Goal: Task Accomplishment & Management: Manage account settings

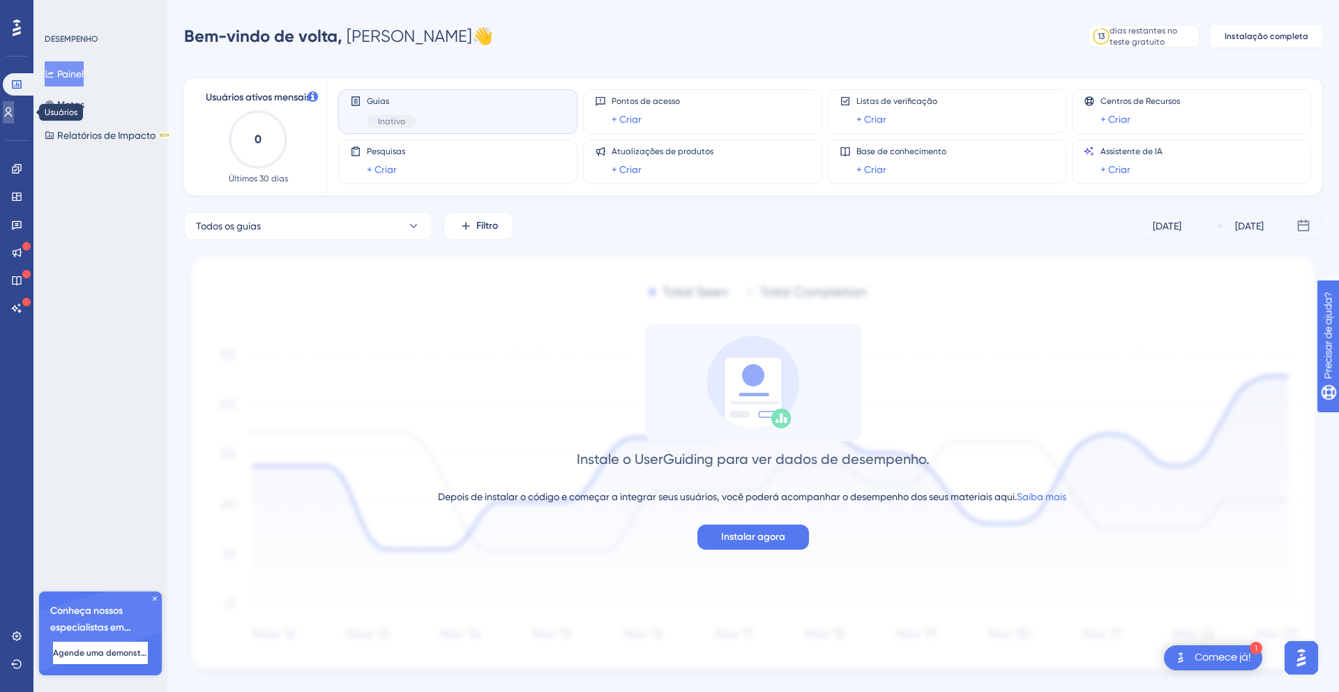
click at [8, 108] on link at bounding box center [8, 112] width 11 height 22
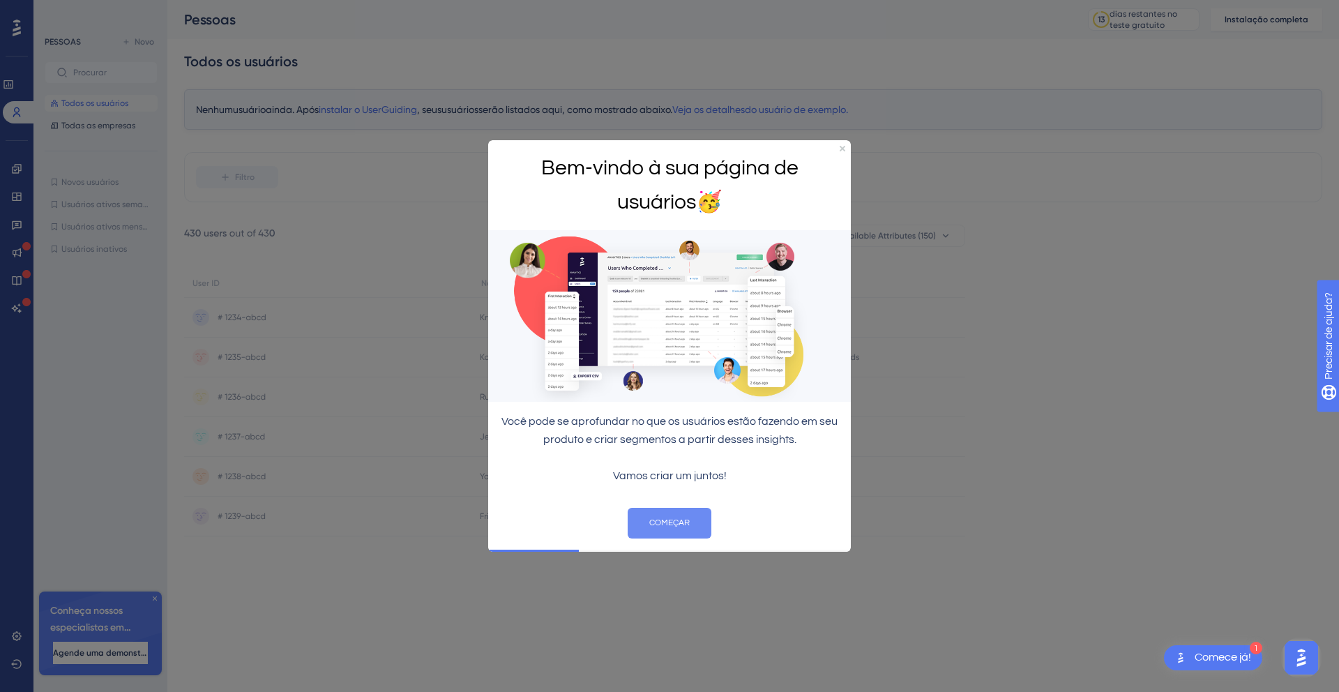
click at [674, 520] on font "COMEÇAR" at bounding box center [669, 522] width 40 height 9
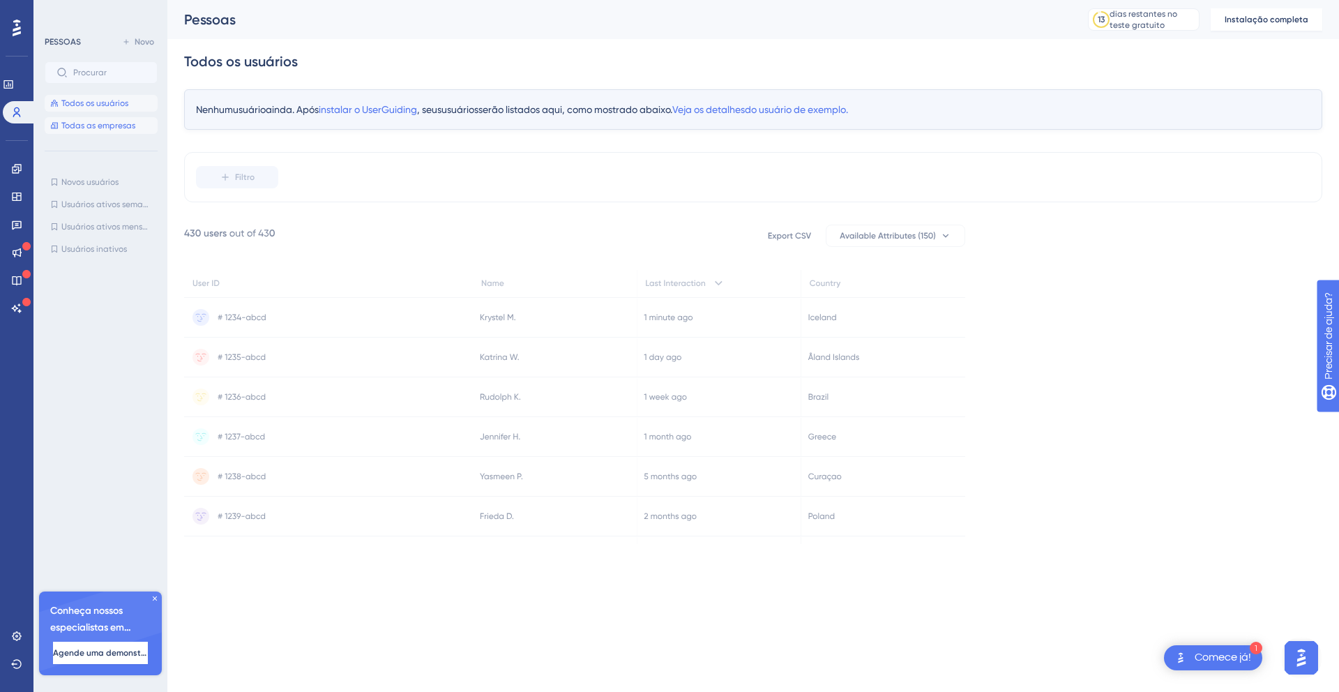
click at [86, 126] on font "Todas as empresas" at bounding box center [98, 126] width 74 height 10
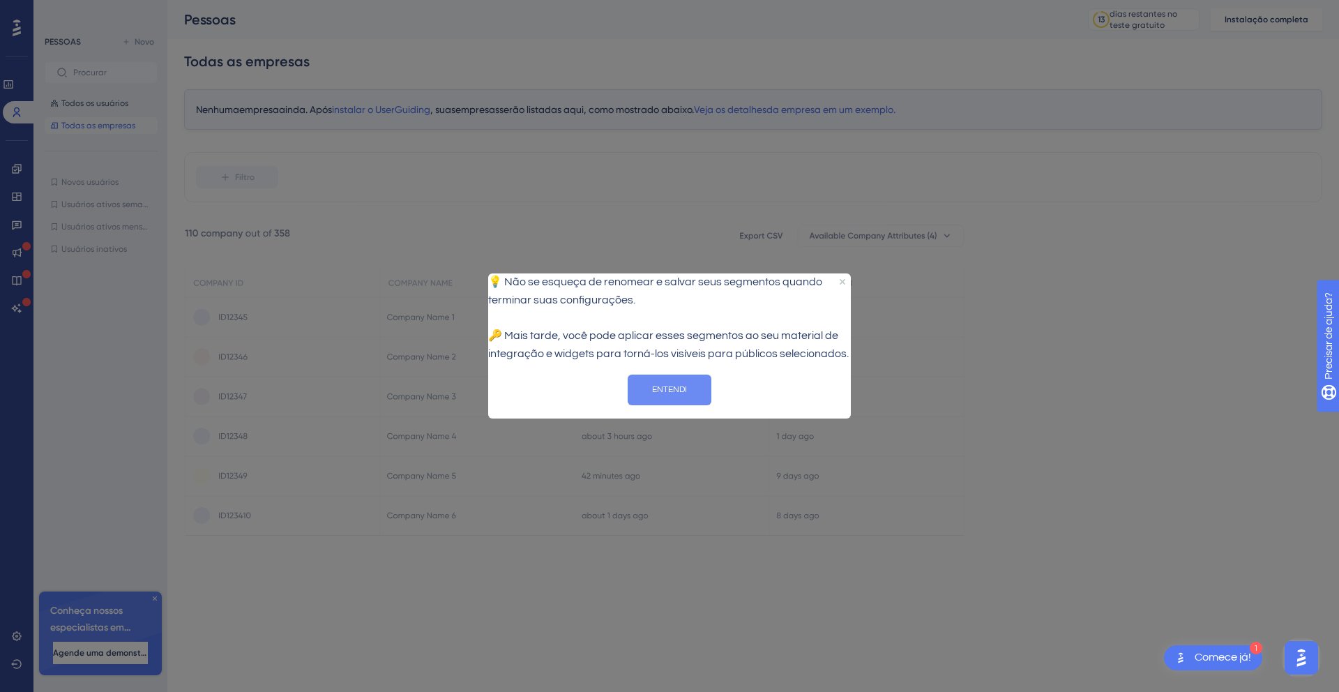
click at [657, 393] on font "ENTENDI" at bounding box center [669, 388] width 35 height 9
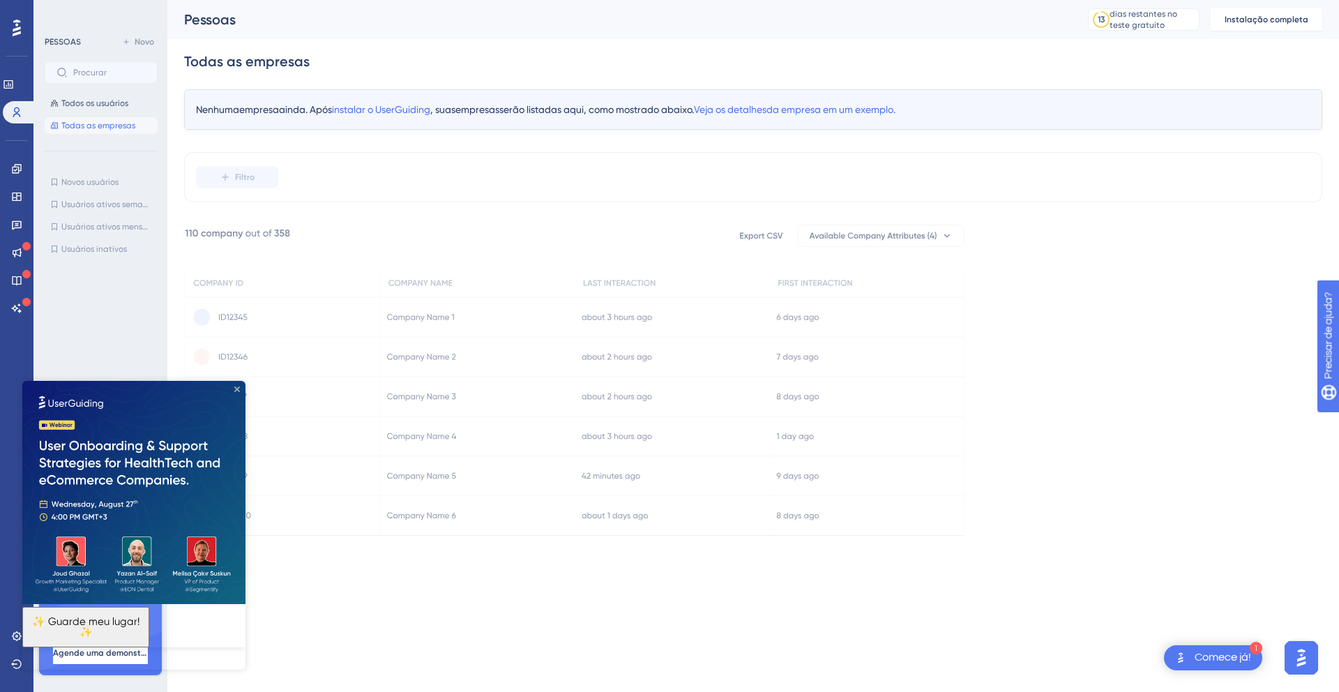
click at [236, 386] on icon "Fechar visualização" at bounding box center [237, 389] width 6 height 6
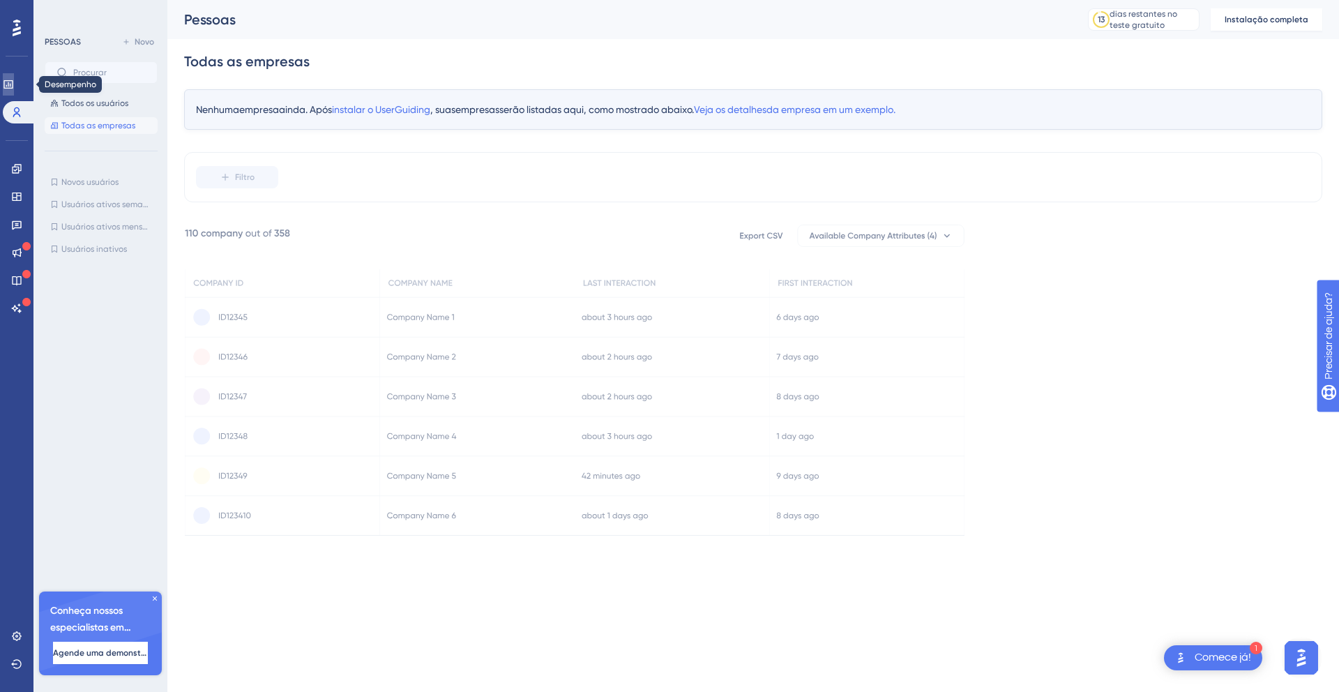
click at [14, 83] on icon at bounding box center [8, 84] width 11 height 11
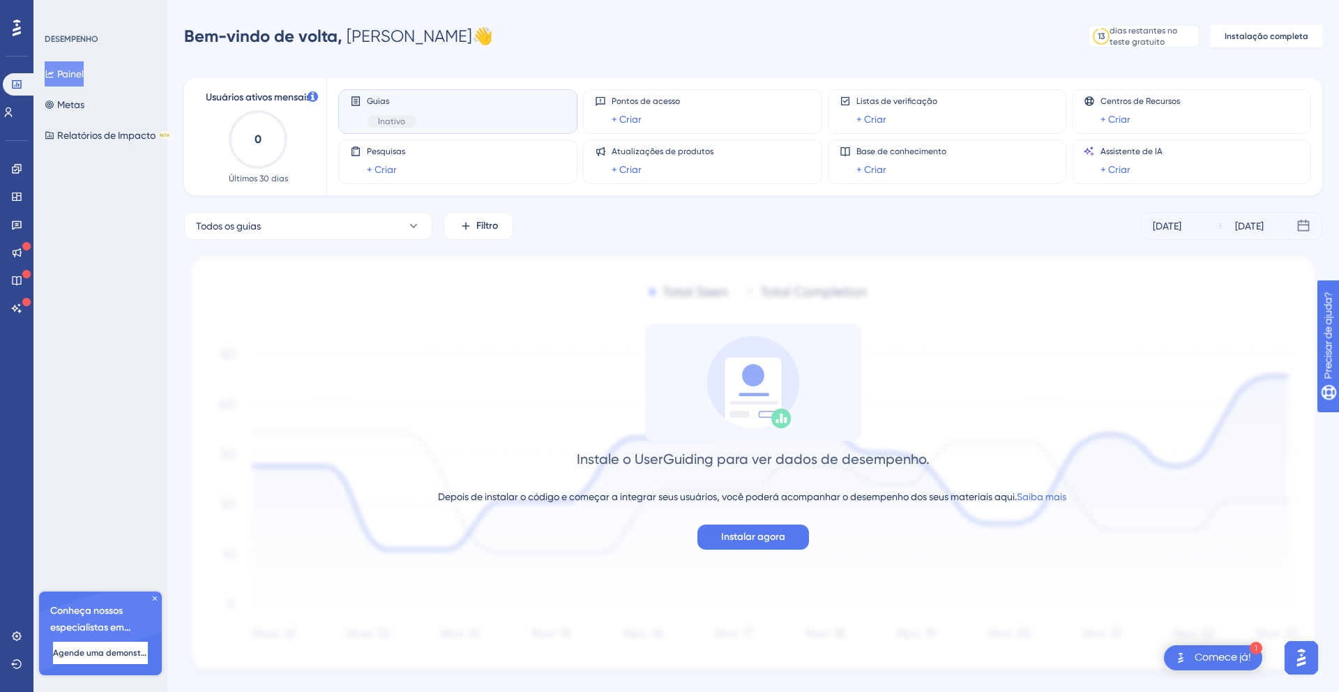
click at [416, 108] on div "Guias Inativo" at bounding box center [457, 112] width 215 height 32
click at [156, 604] on div "Conheça nossos especialistas em integração 🎧 Agende uma demonstração" at bounding box center [100, 633] width 123 height 84
click at [156, 599] on icon at bounding box center [155, 598] width 8 height 8
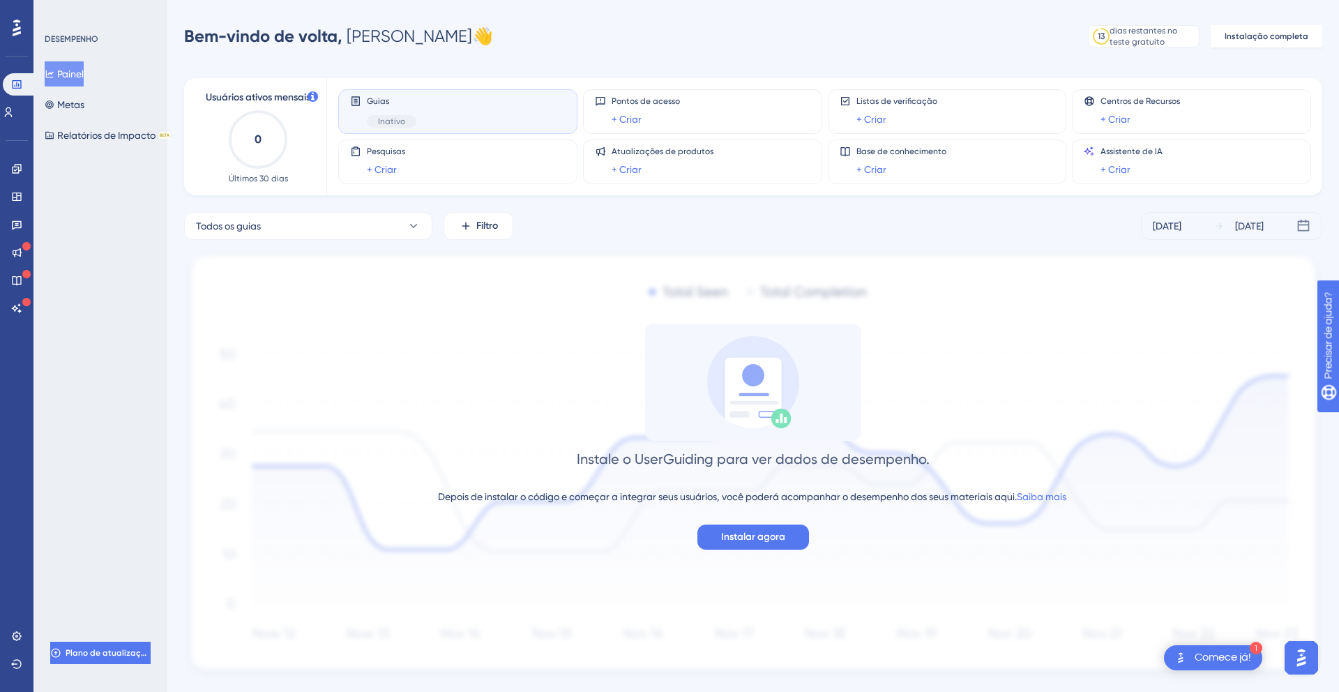
click at [19, 26] on icon at bounding box center [17, 28] width 8 height 18
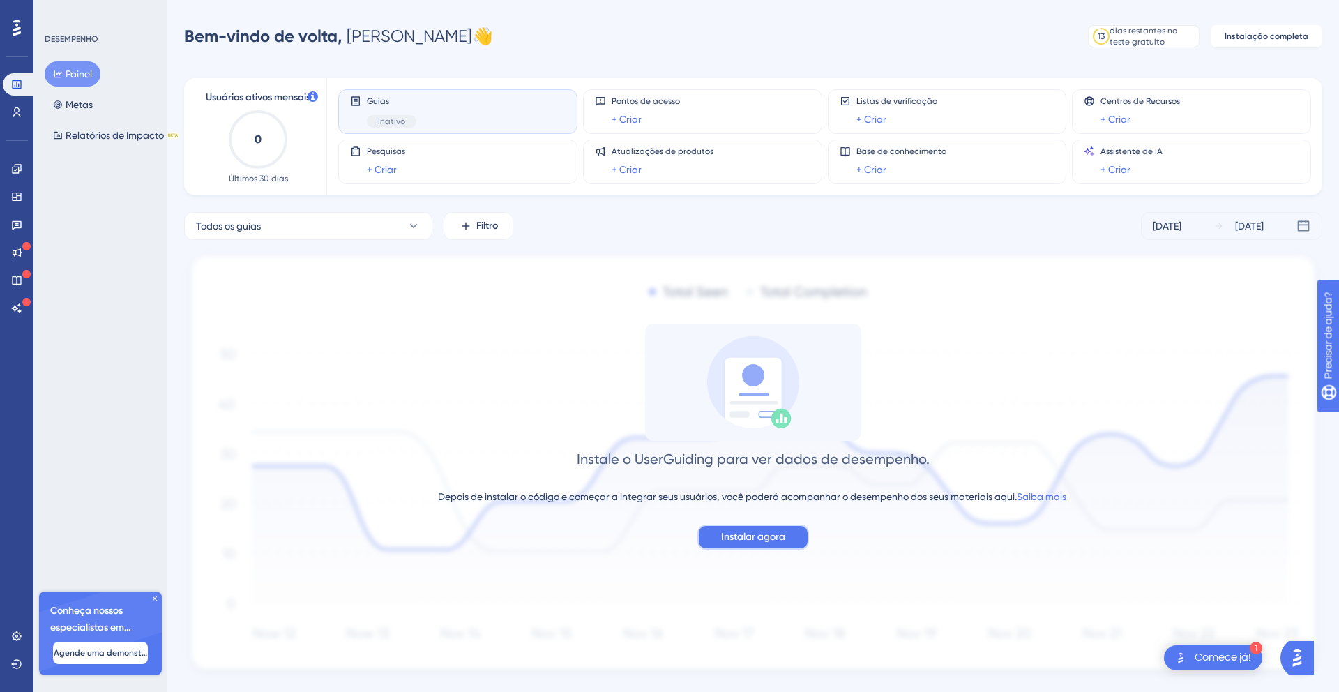
click at [771, 533] on font "Instalar agora" at bounding box center [753, 537] width 64 height 12
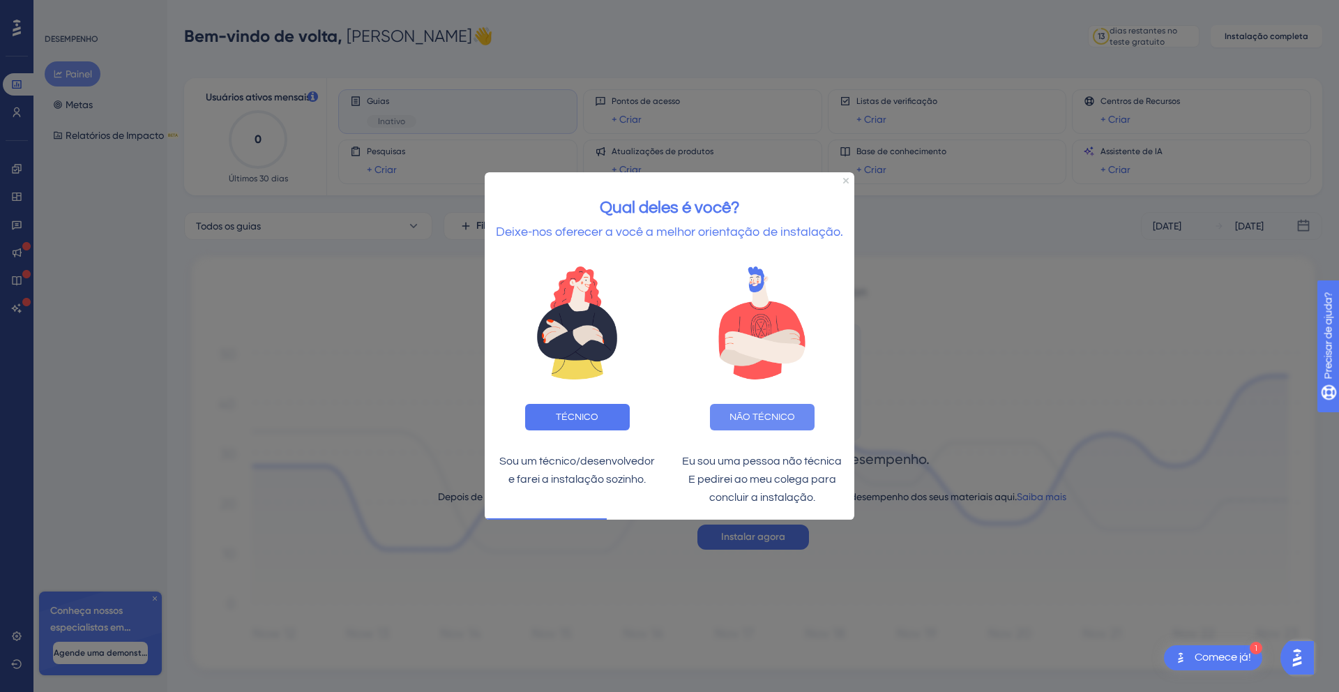
click at [781, 414] on font "NÃO TÉCNICO" at bounding box center [762, 416] width 66 height 10
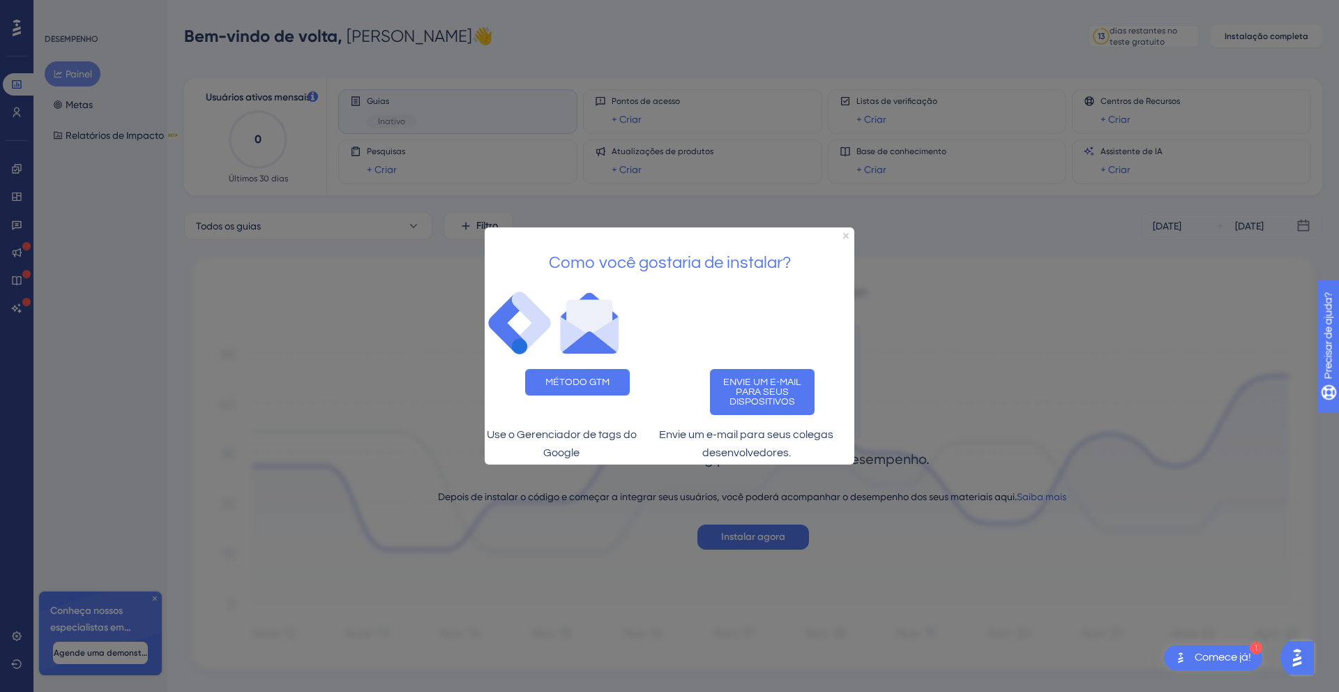
click at [17, 280] on div at bounding box center [669, 346] width 1339 height 692
click at [19, 306] on div at bounding box center [669, 346] width 1339 height 692
click at [847, 227] on div "Como você gostaria de instalar?" at bounding box center [670, 257] width 370 height 61
click at [846, 233] on icon "Fechar visualização" at bounding box center [846, 236] width 6 height 6
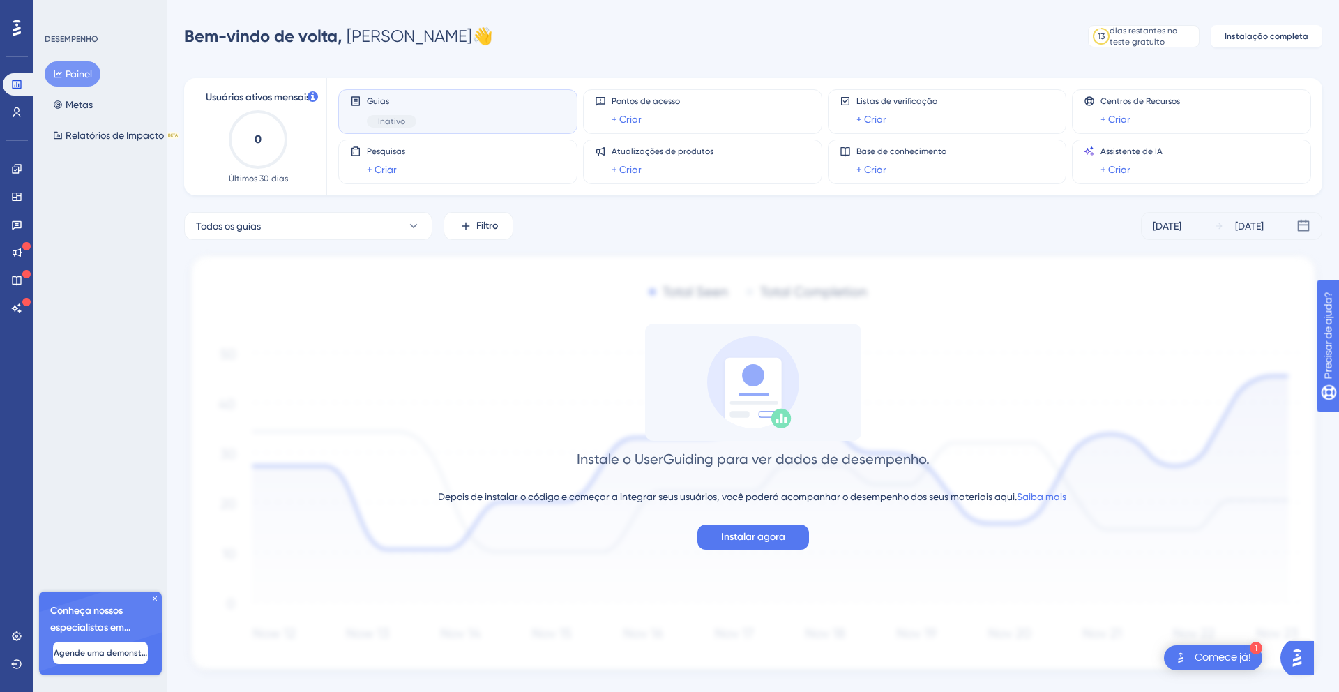
click at [435, 116] on div "Guias Inativo" at bounding box center [457, 112] width 215 height 32
click at [360, 99] on icon at bounding box center [355, 101] width 11 height 11
click at [386, 97] on font "Guias" at bounding box center [378, 101] width 22 height 10
click at [437, 153] on div "Pesquisas + Criar" at bounding box center [457, 162] width 215 height 32
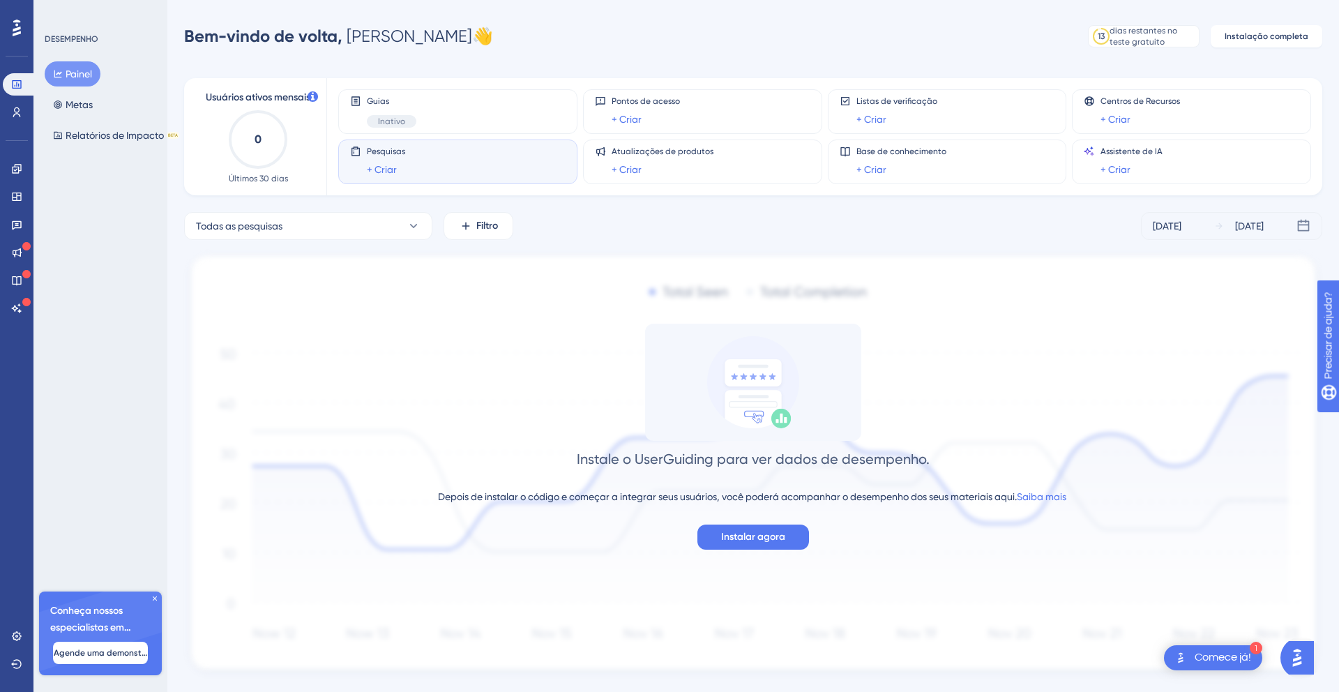
scroll to position [31, 0]
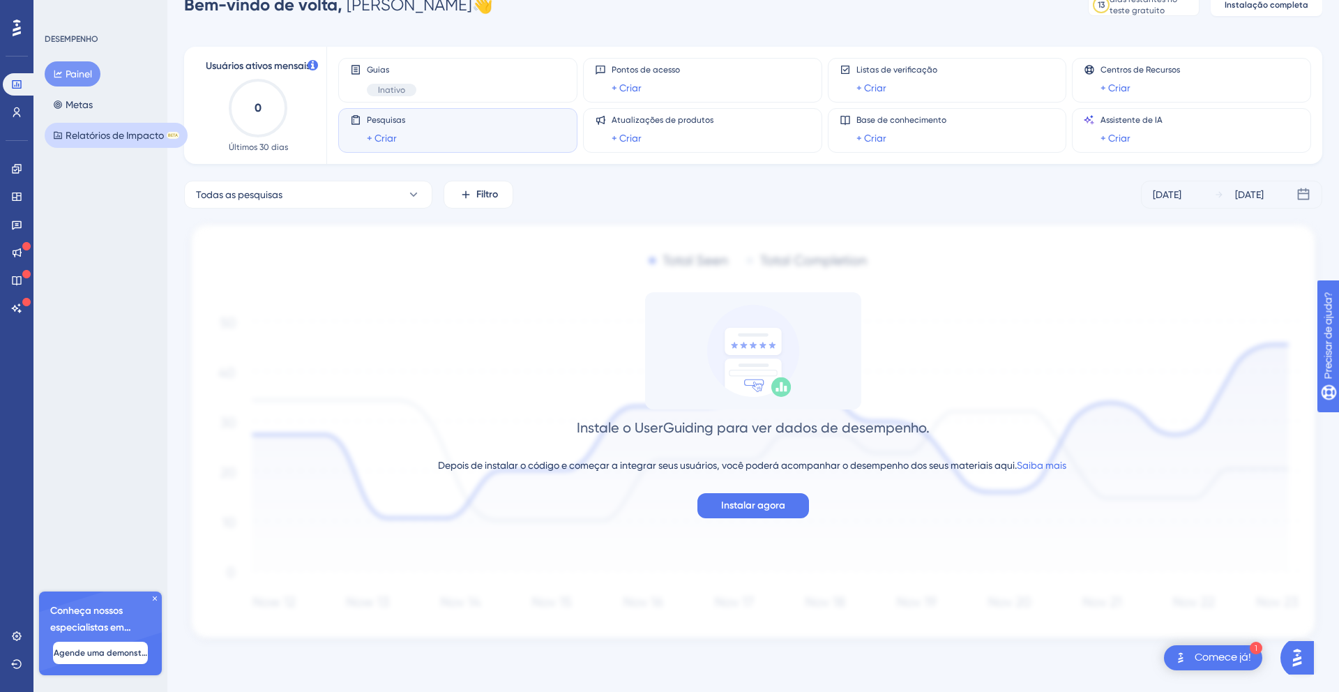
click at [79, 138] on font "Relatórios de Impacto" at bounding box center [115, 135] width 98 height 11
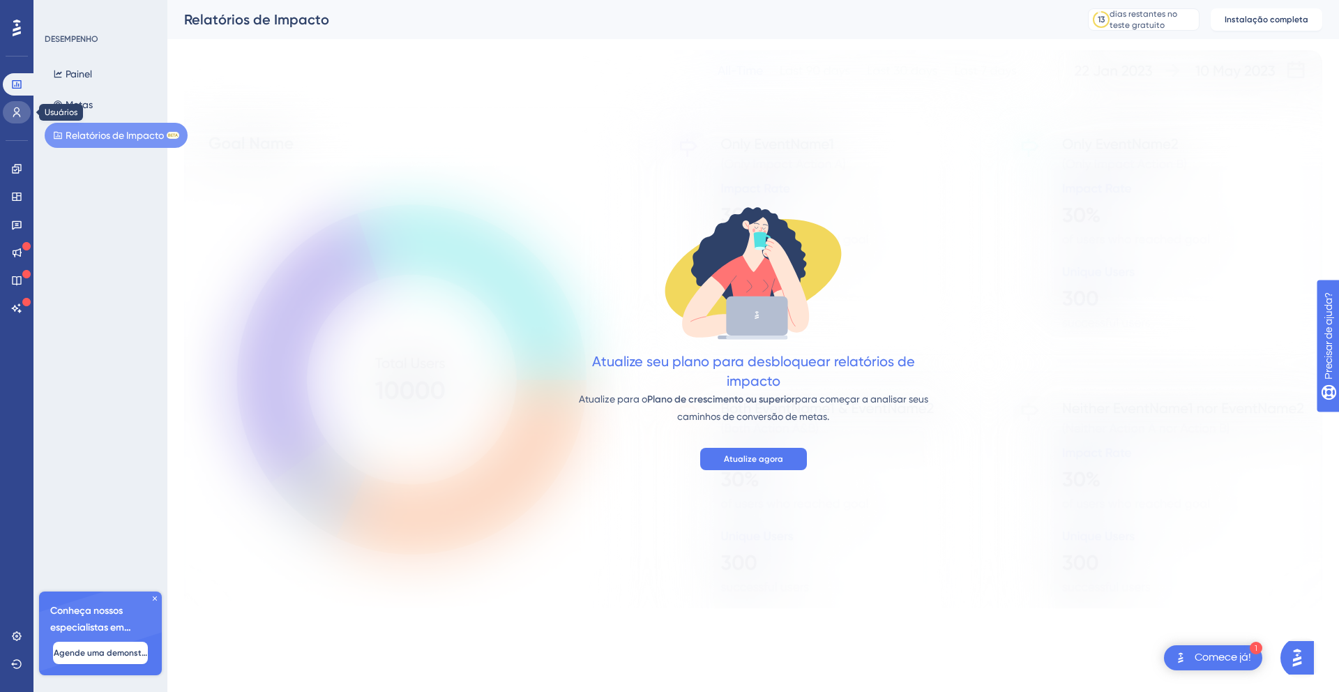
click at [17, 117] on icon at bounding box center [16, 112] width 11 height 11
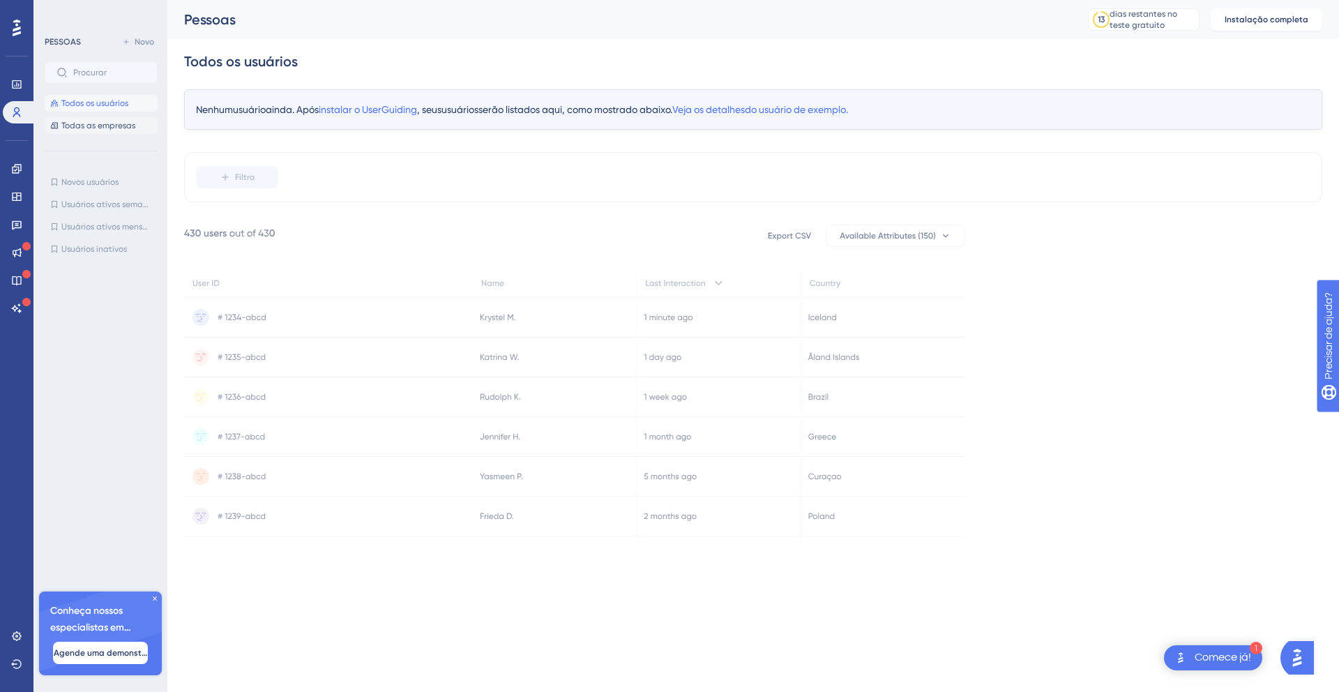
click at [78, 121] on font "Todas as empresas" at bounding box center [98, 126] width 74 height 10
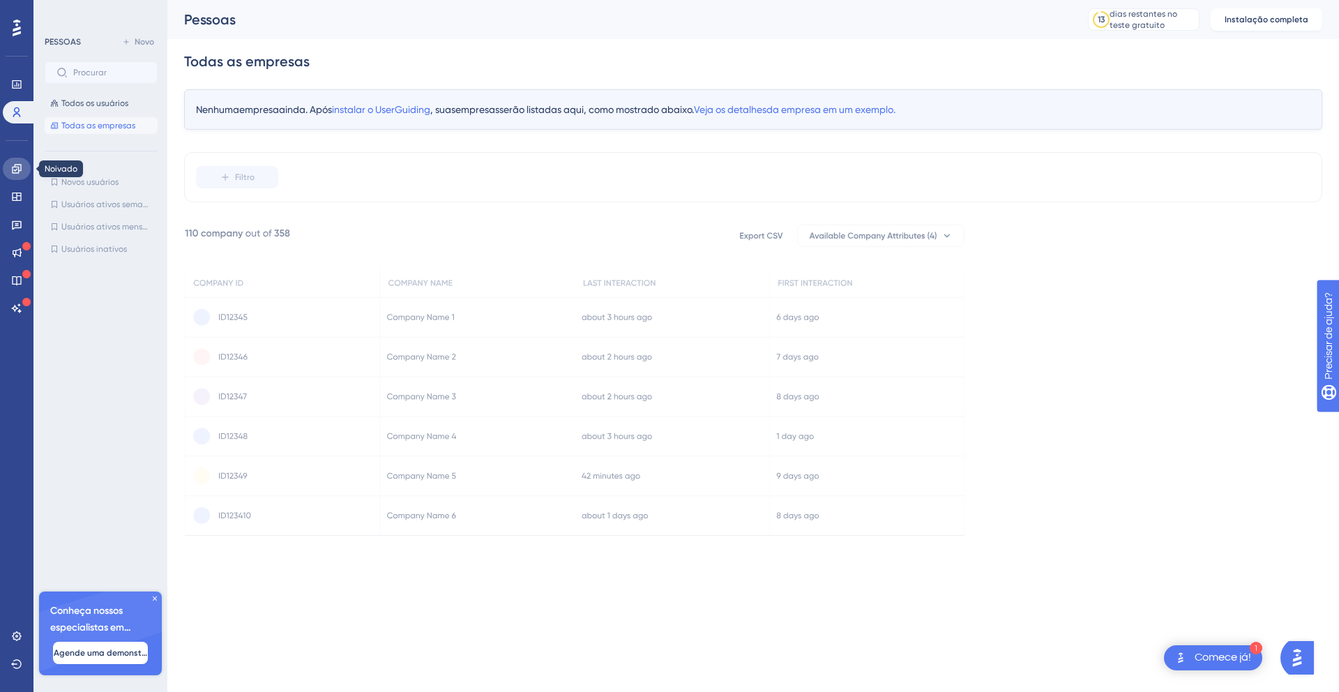
click at [13, 172] on icon at bounding box center [16, 168] width 9 height 9
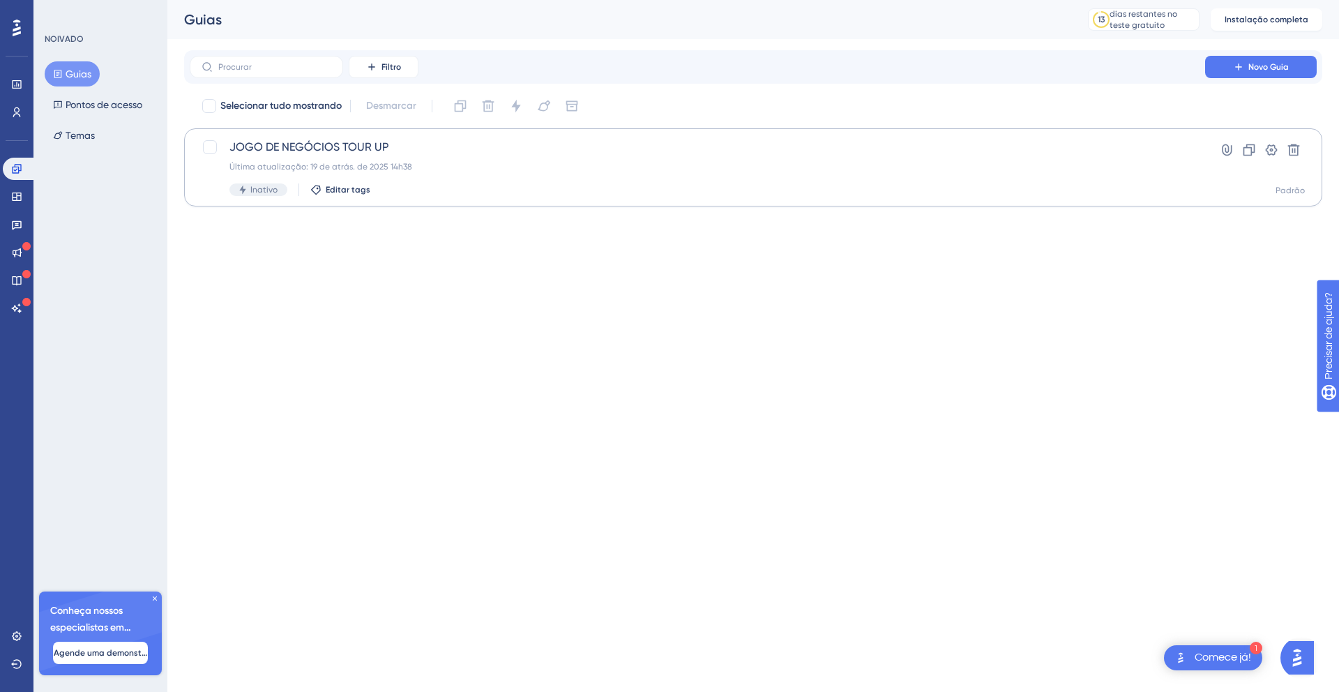
click at [312, 146] on font "JOGO DE NEGÓCIOS TOUR UP" at bounding box center [308, 146] width 159 height 13
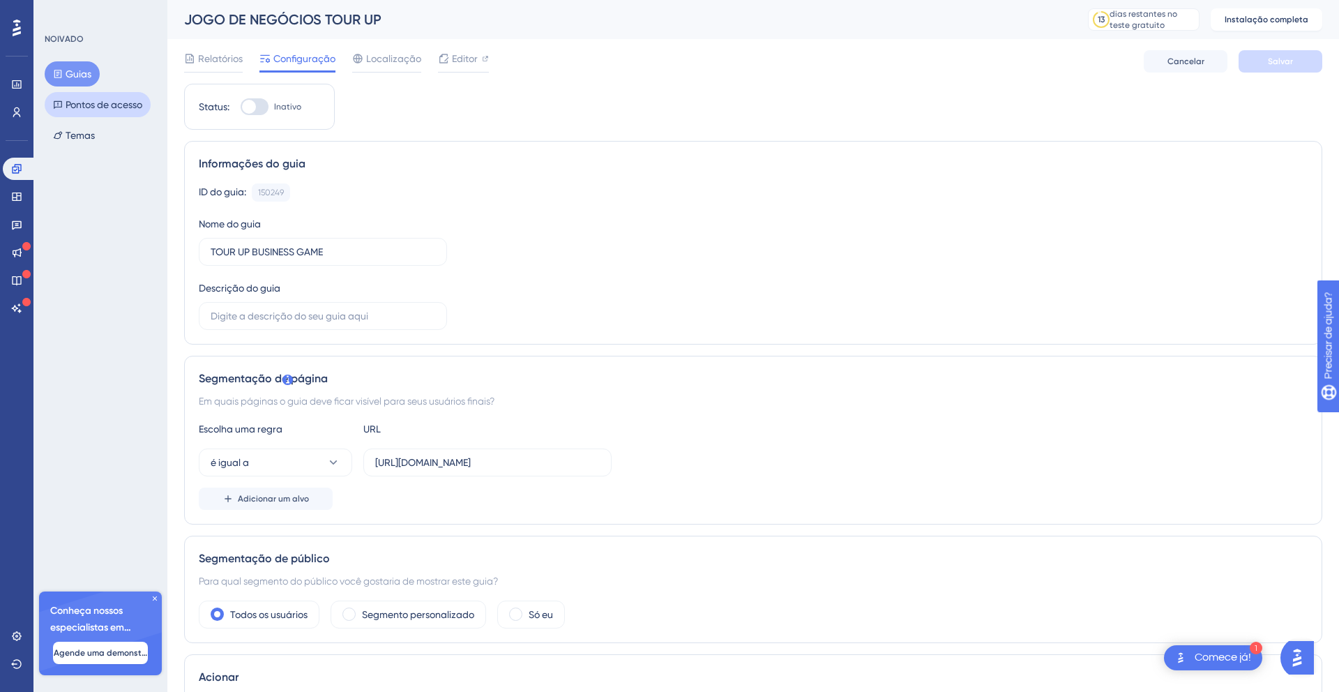
click at [84, 102] on font "Pontos de acesso" at bounding box center [104, 104] width 77 height 11
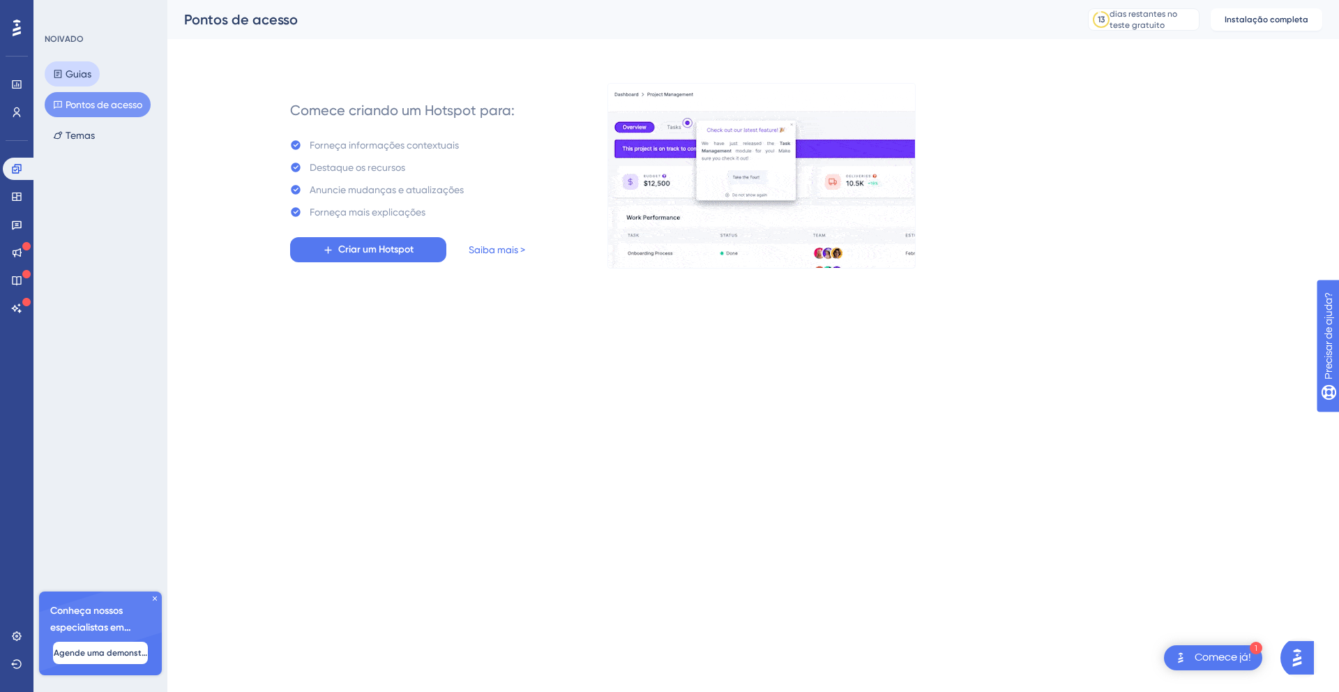
click at [75, 70] on font "Guias" at bounding box center [79, 73] width 26 height 11
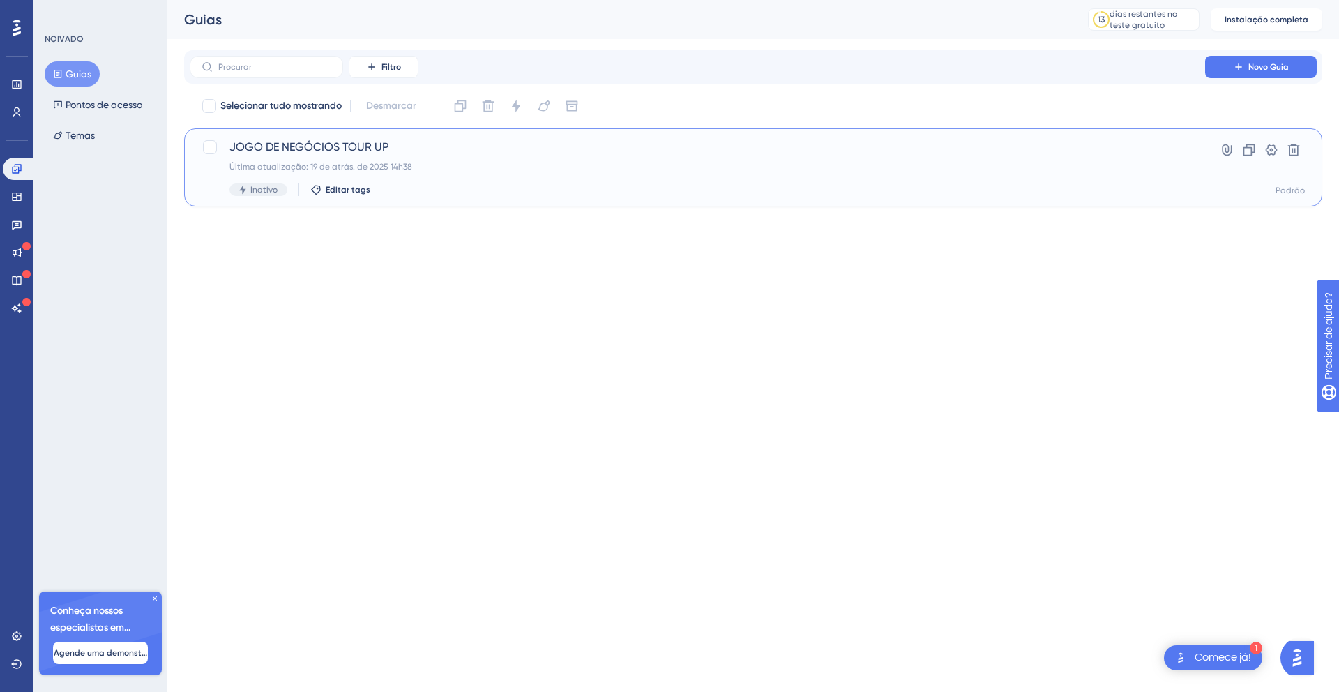
click at [303, 146] on font "JOGO DE NEGÓCIOS TOUR UP" at bounding box center [308, 146] width 159 height 13
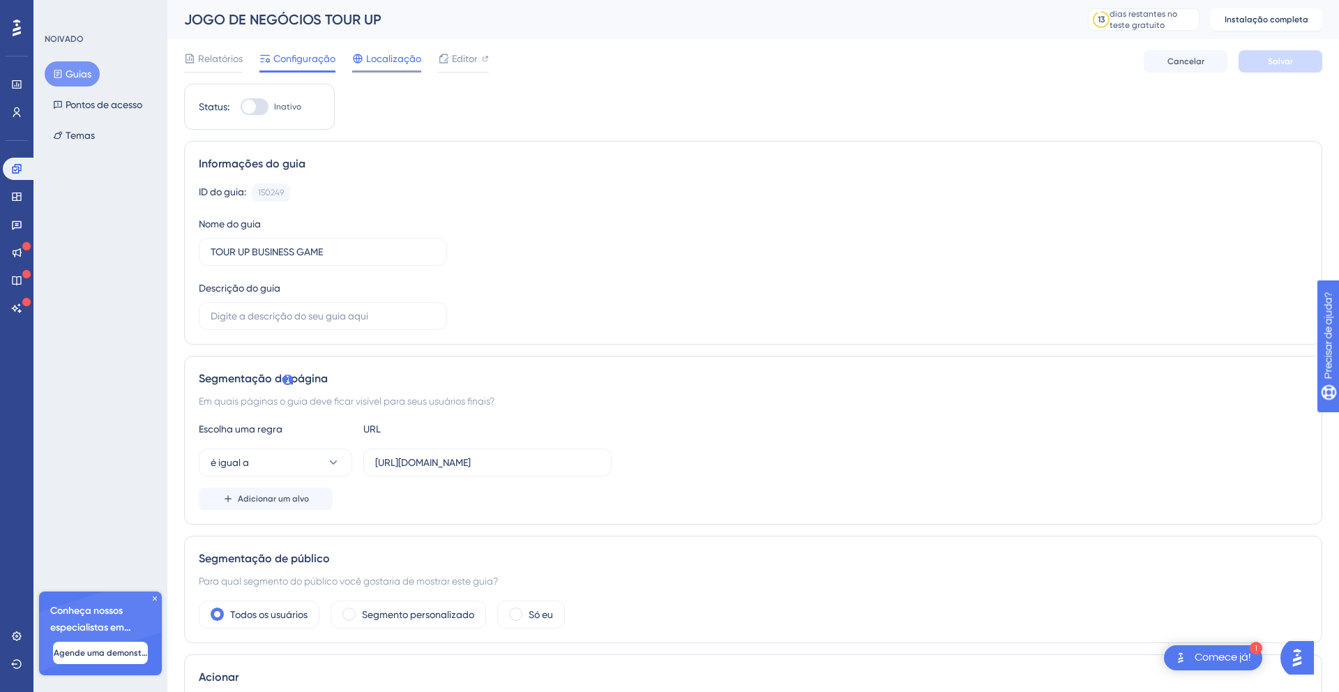
click at [391, 57] on font "Localização" at bounding box center [393, 58] width 55 height 11
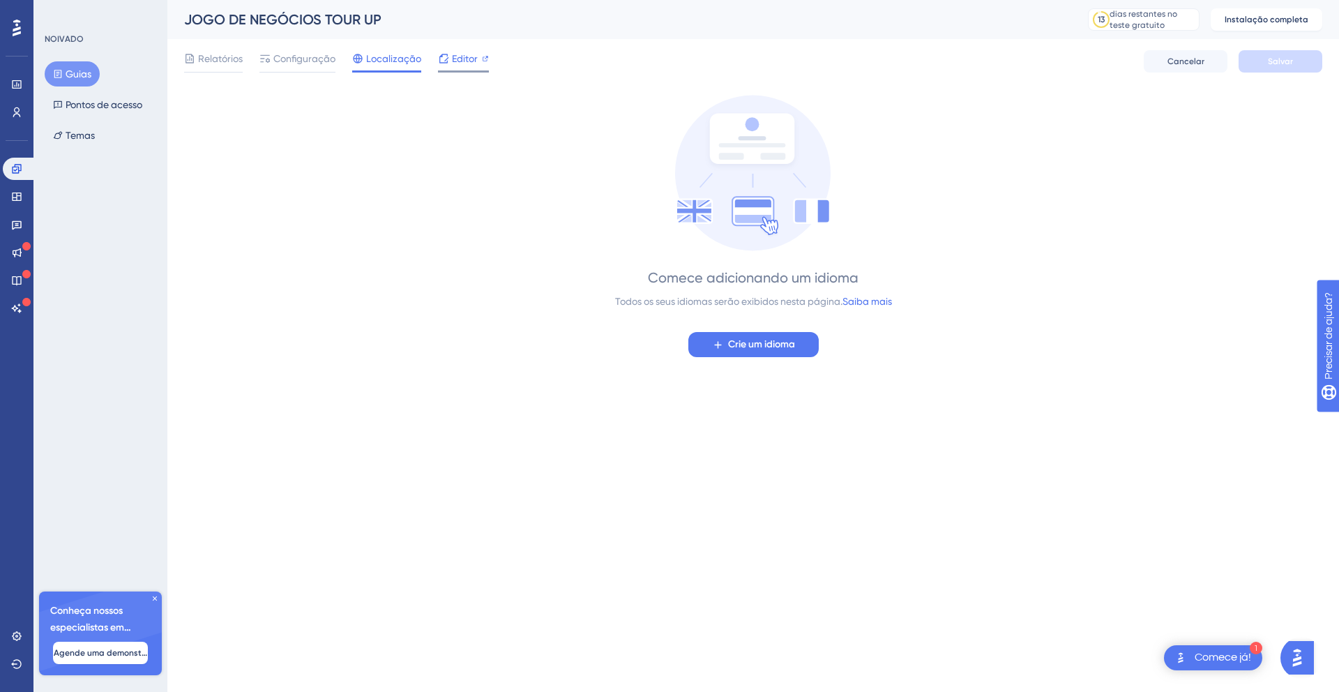
click at [457, 56] on font "Editor" at bounding box center [465, 58] width 26 height 11
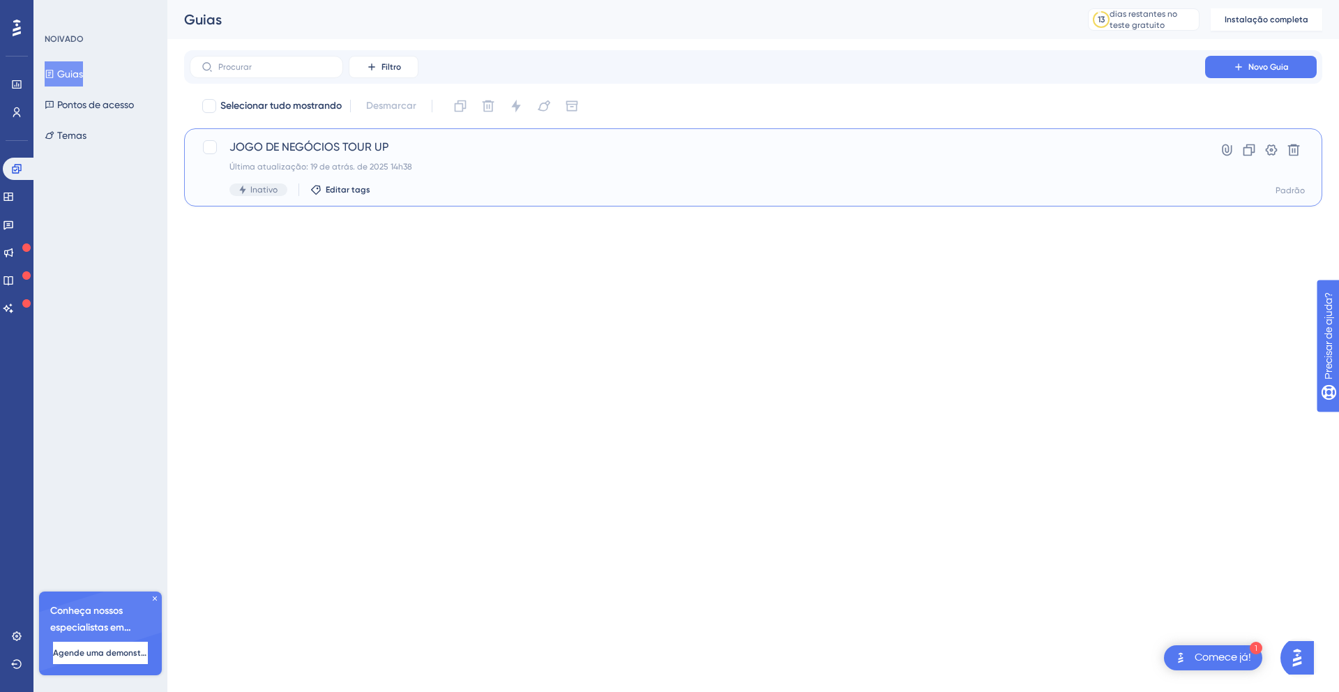
click at [305, 145] on font "JOGO DE NEGÓCIOS TOUR UP" at bounding box center [308, 146] width 159 height 13
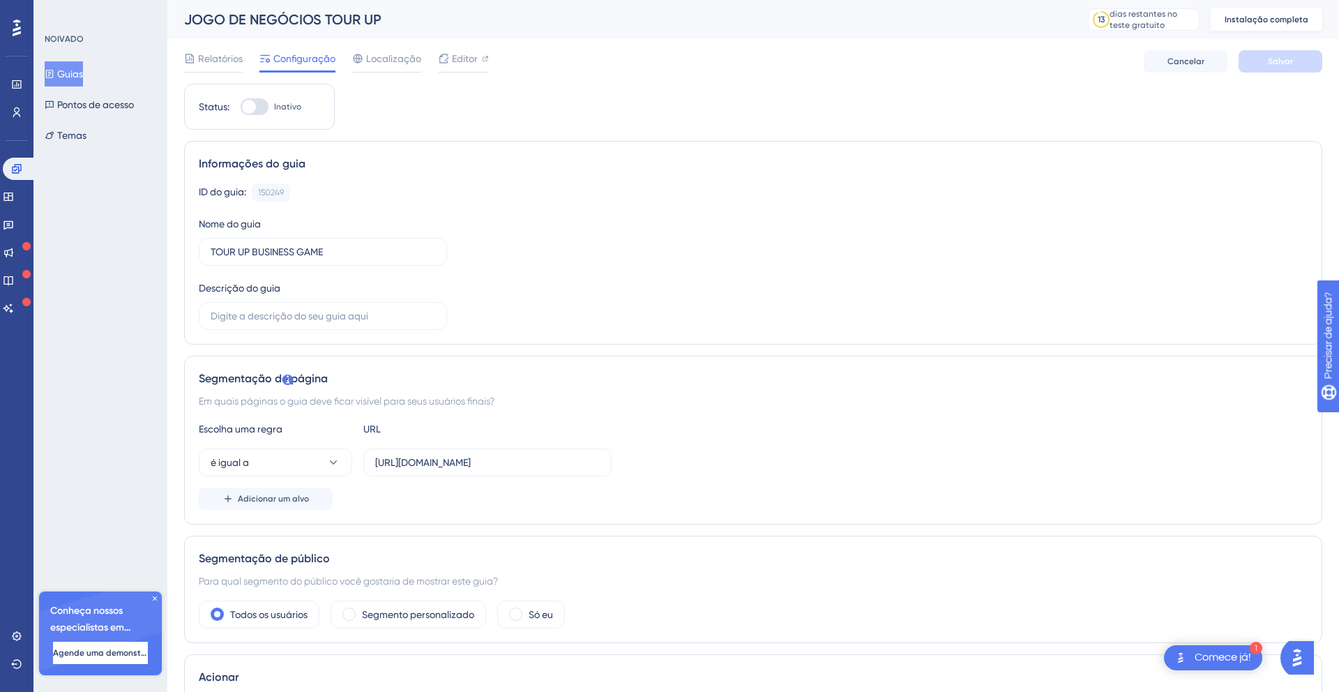
click at [1252, 18] on font "Instalação completa" at bounding box center [1267, 20] width 84 height 10
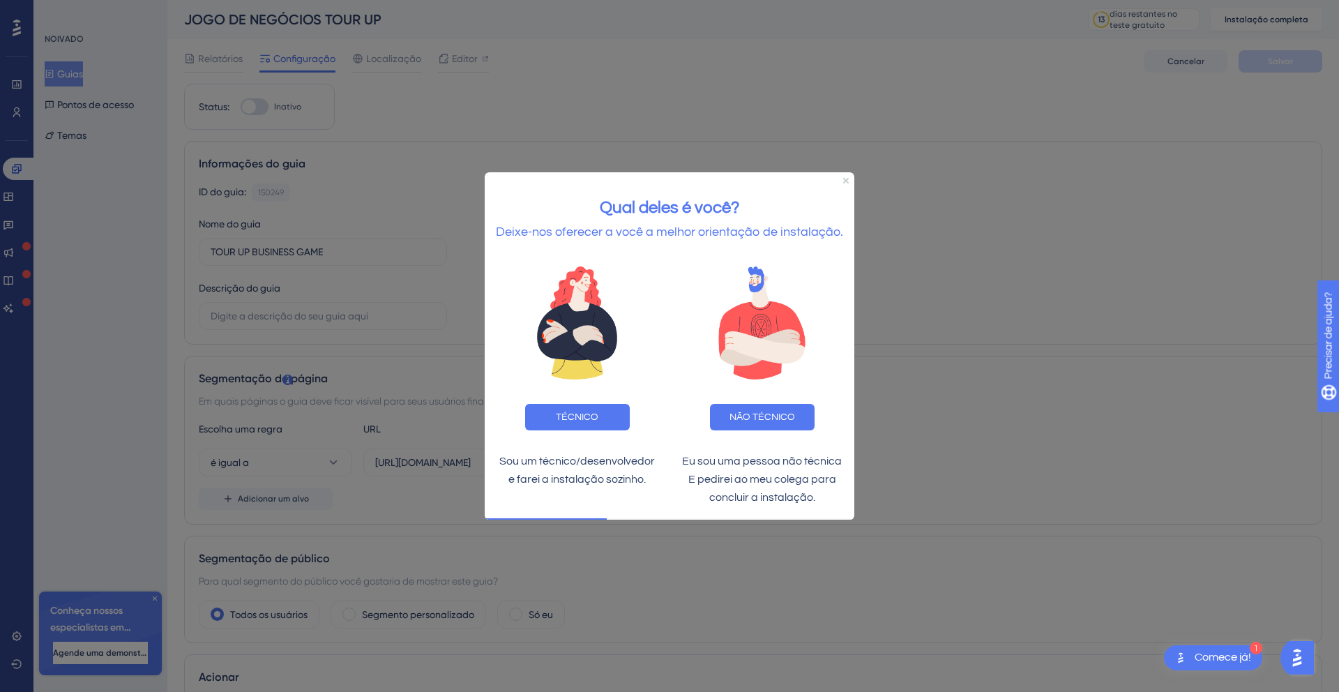
click at [839, 179] on div "Qual deles é você? Deixe-nos oferecer a você a melhor orientação de instalação." at bounding box center [670, 212] width 370 height 81
click at [847, 179] on icon "Fechar visualização" at bounding box center [846, 180] width 6 height 6
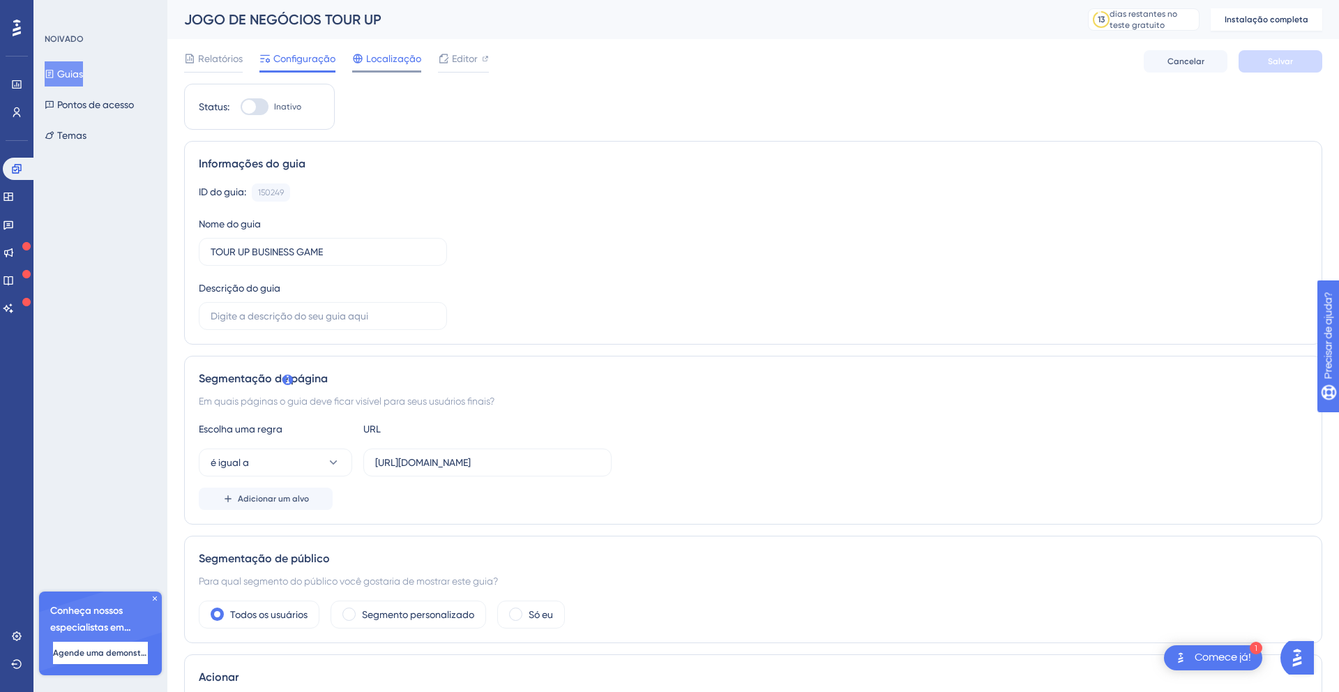
click at [386, 57] on font "Localização" at bounding box center [393, 58] width 55 height 11
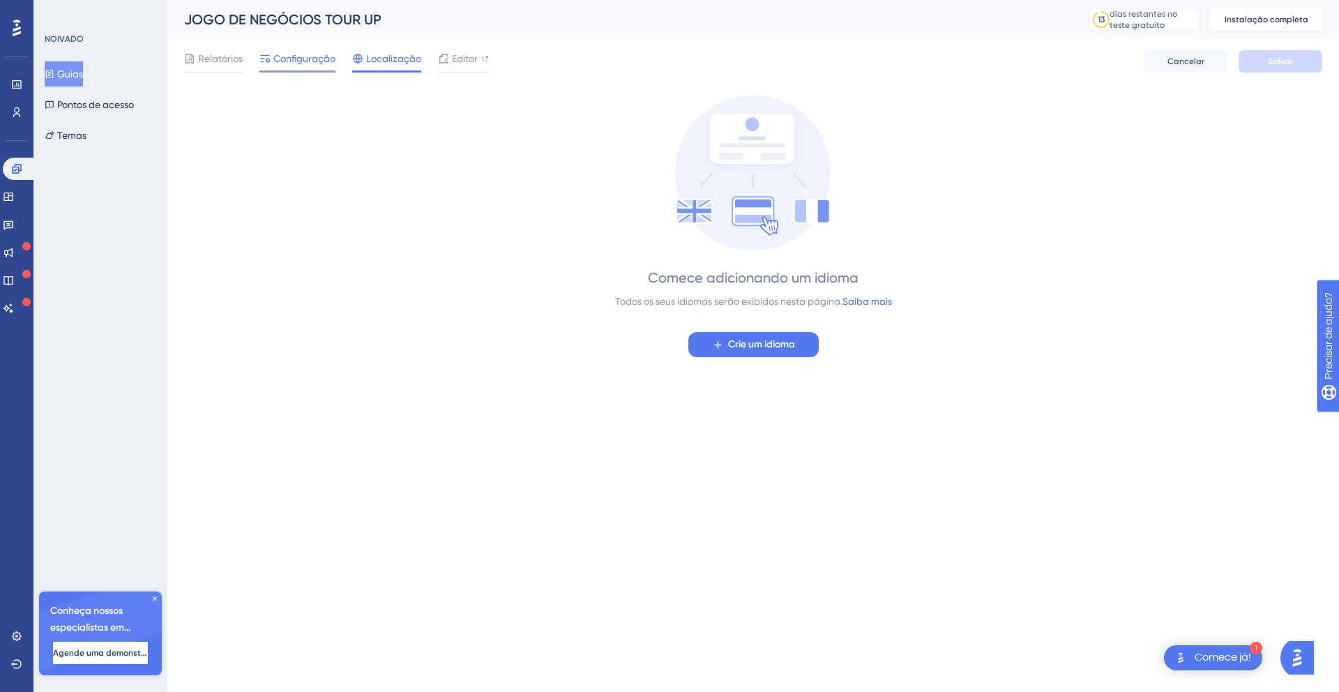
click at [287, 56] on font "Configuração" at bounding box center [304, 58] width 62 height 11
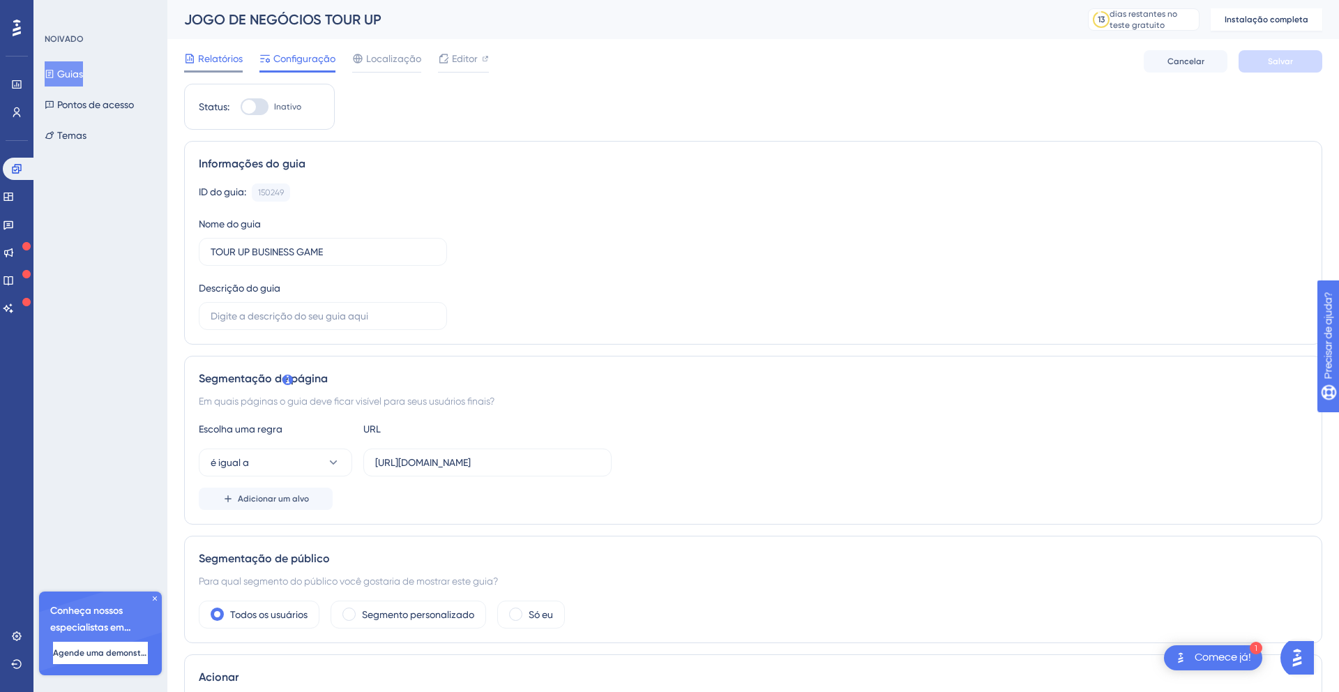
click at [207, 56] on font "Relatórios" at bounding box center [220, 58] width 45 height 11
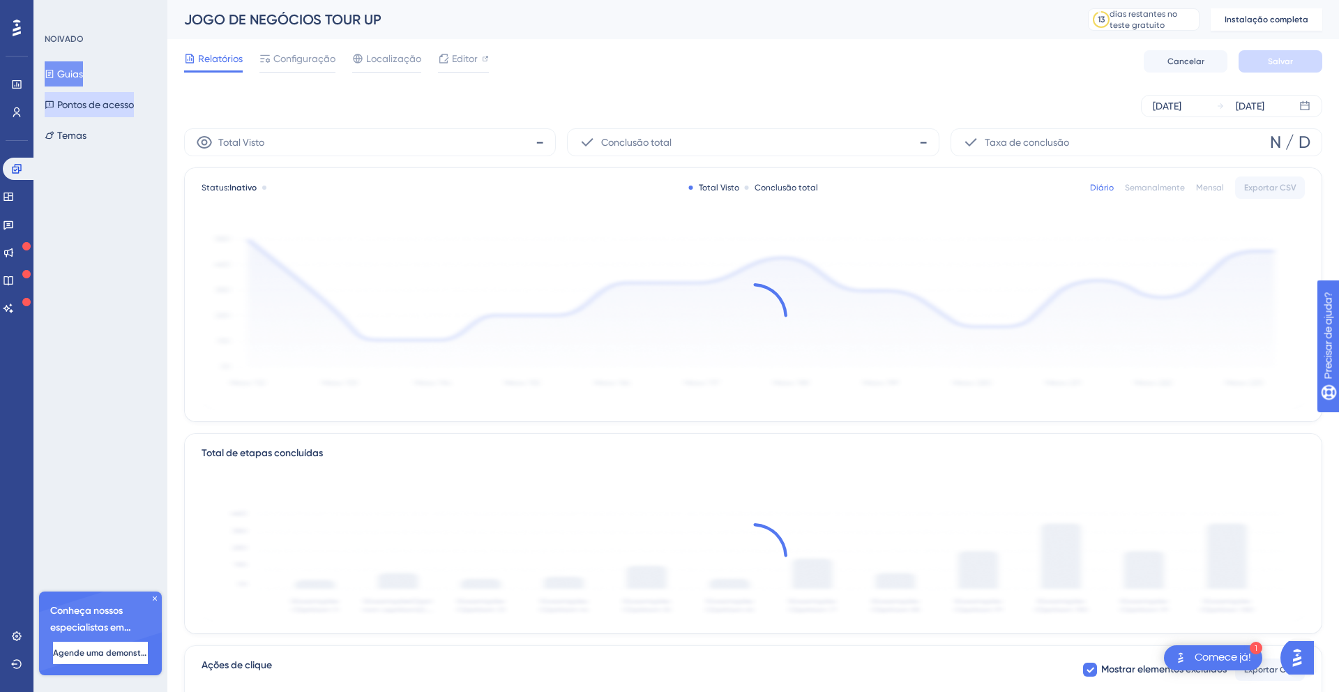
click at [78, 105] on font "Pontos de acesso" at bounding box center [95, 104] width 77 height 11
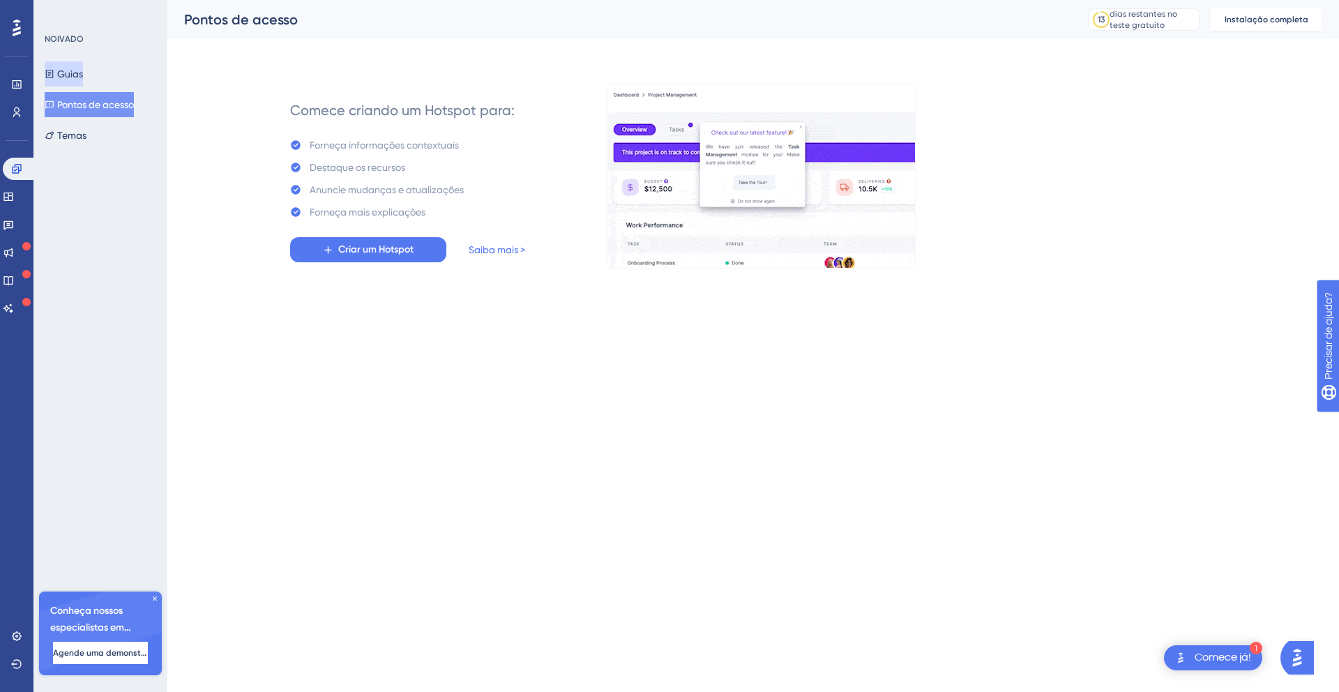
click at [64, 68] on button "Guias" at bounding box center [64, 73] width 38 height 25
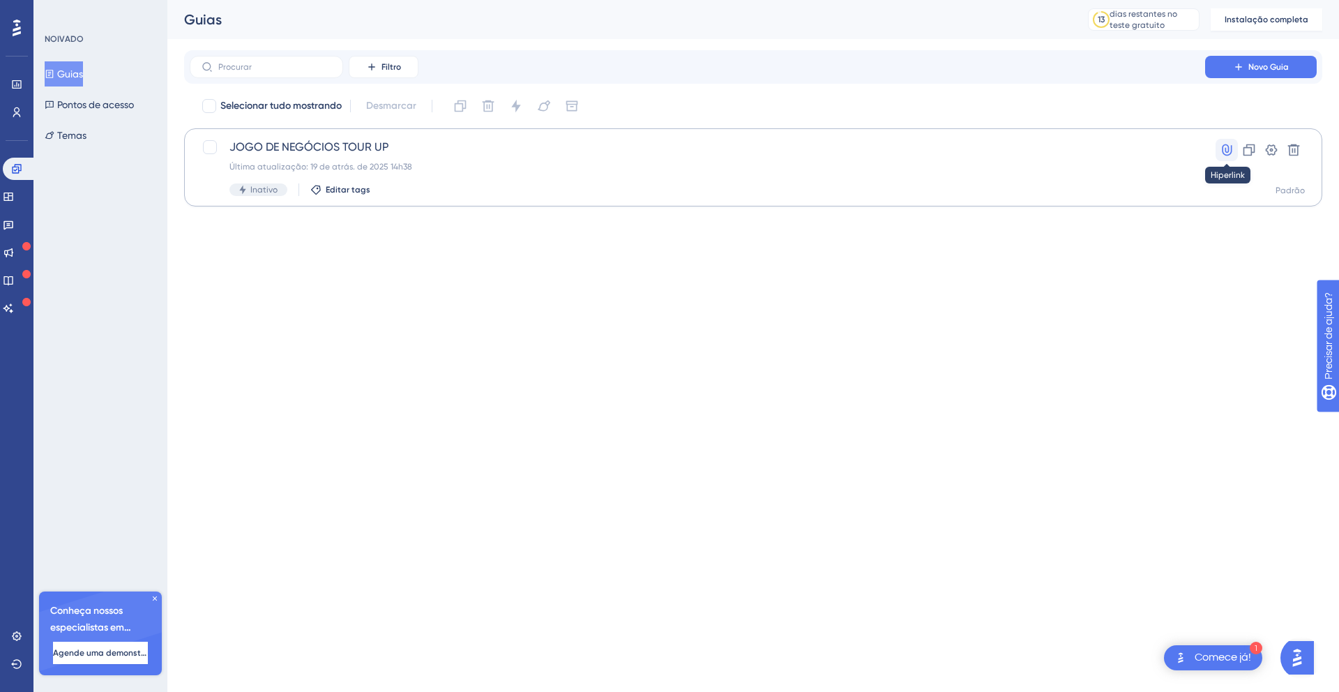
click at [1232, 149] on icon at bounding box center [1227, 150] width 10 height 12
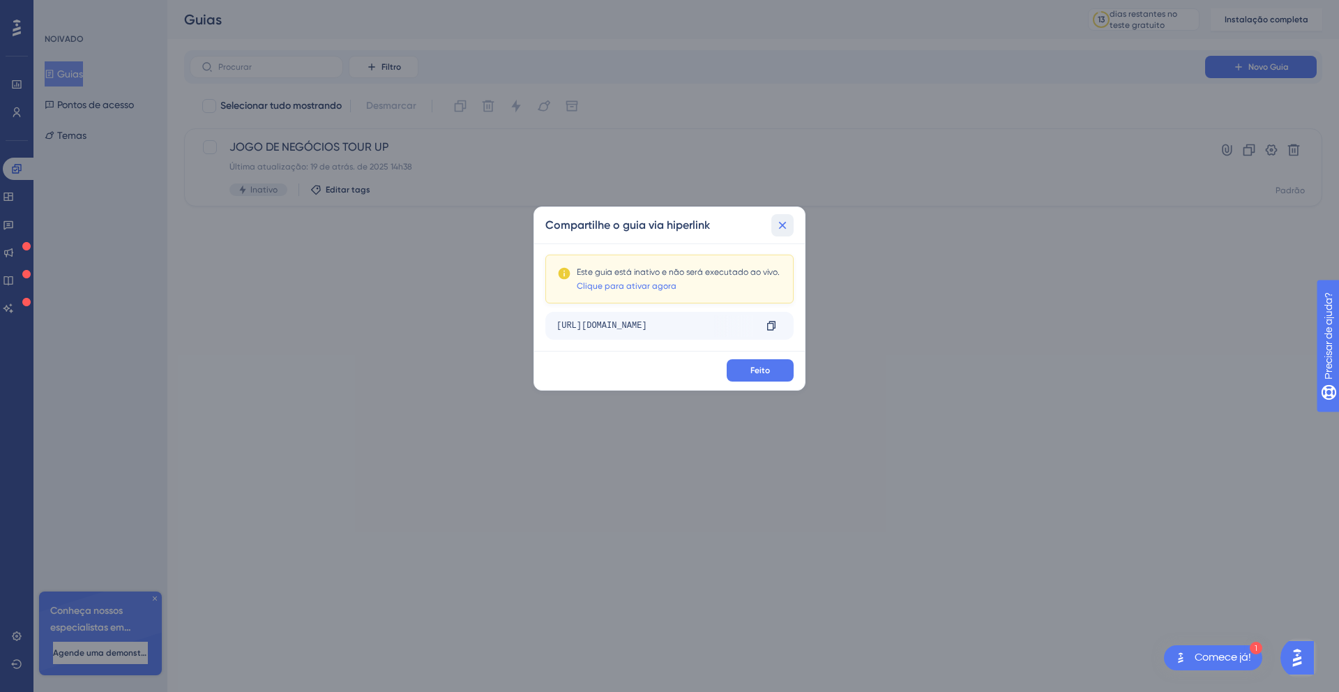
click at [785, 222] on icon at bounding box center [783, 226] width 8 height 8
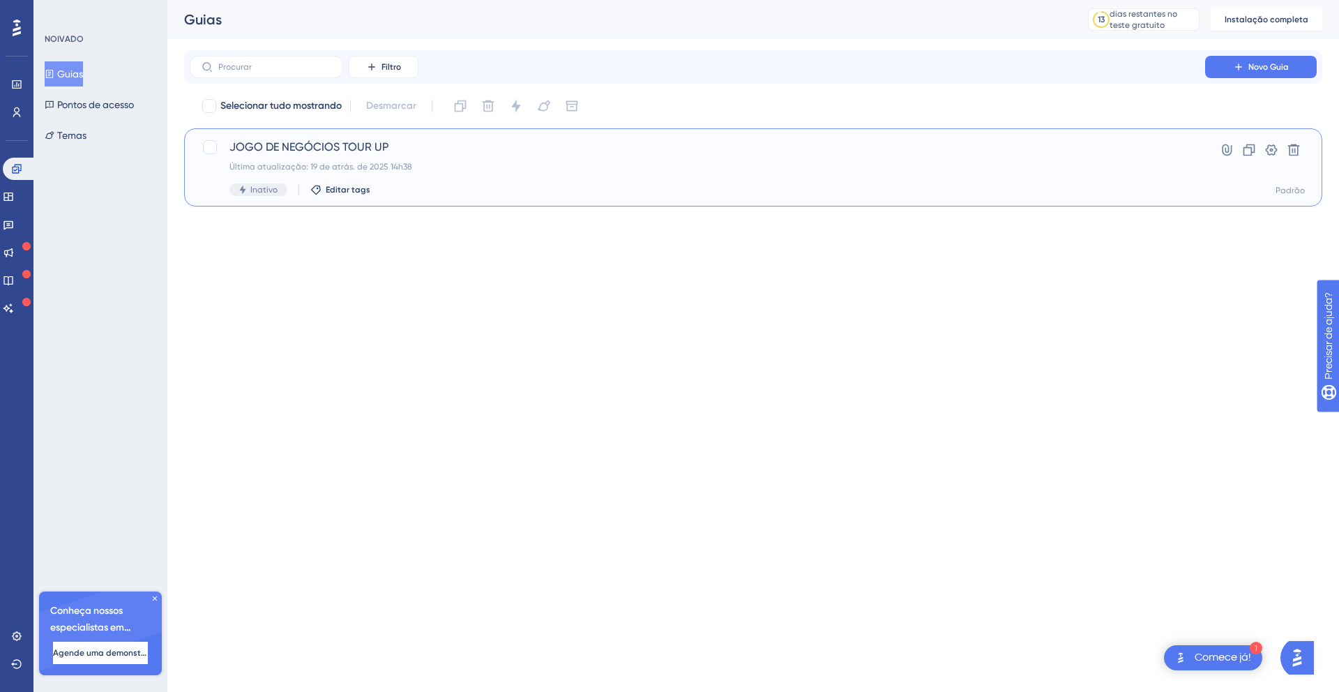
click at [337, 143] on font "JOGO DE NEGÓCIOS TOUR UP" at bounding box center [308, 146] width 159 height 13
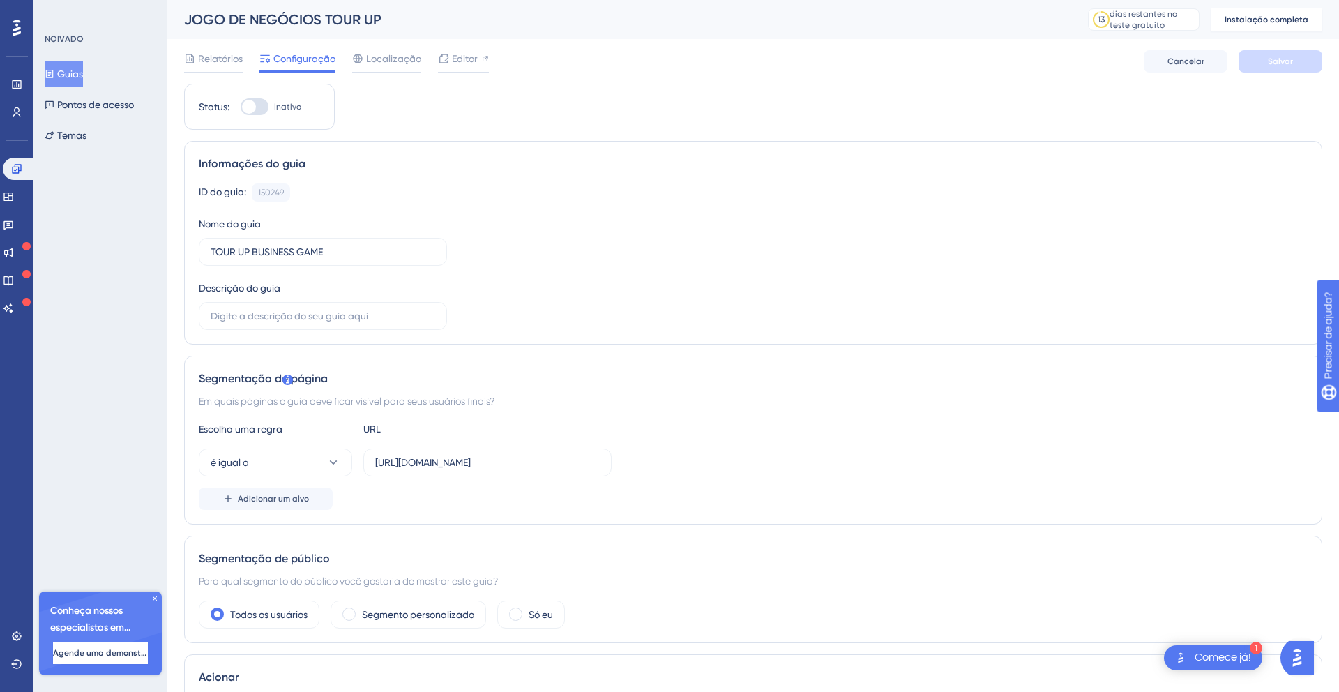
click at [260, 106] on div at bounding box center [255, 106] width 28 height 17
click at [241, 107] on input "Inativo" at bounding box center [240, 107] width 1 height 1
checkbox input "false"
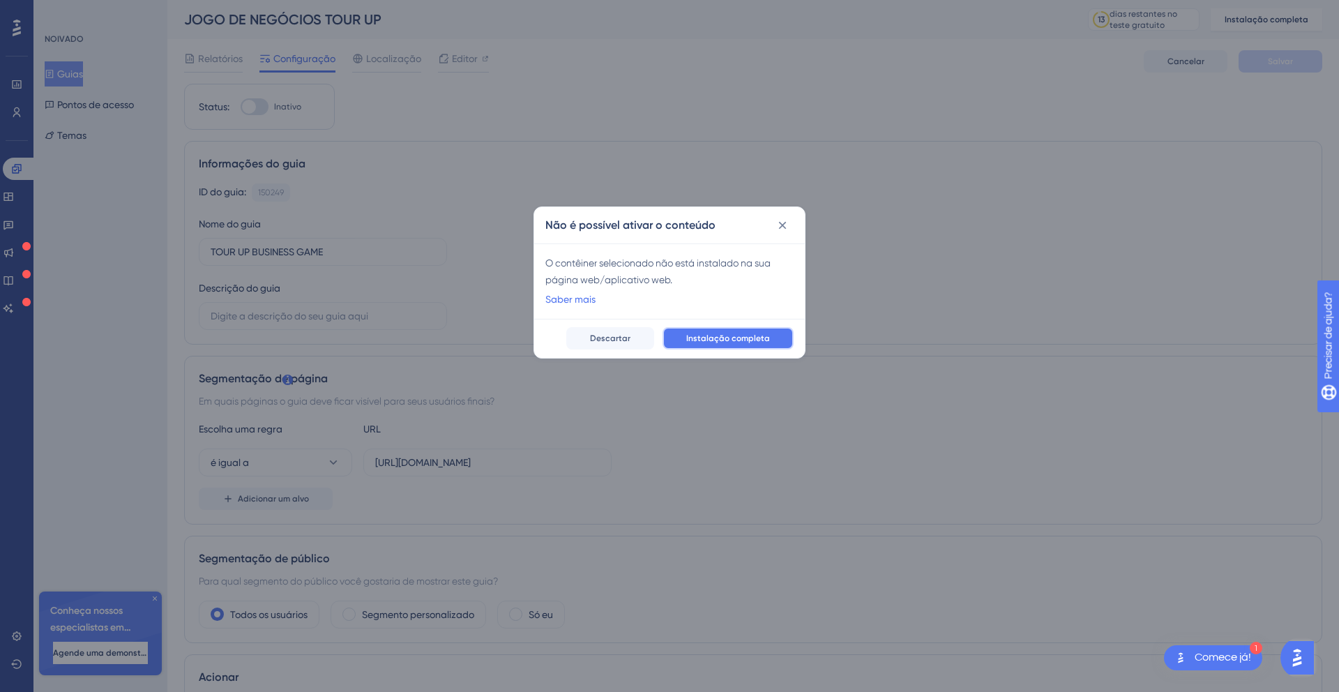
click at [767, 344] on button "Instalação completa" at bounding box center [727, 338] width 131 height 22
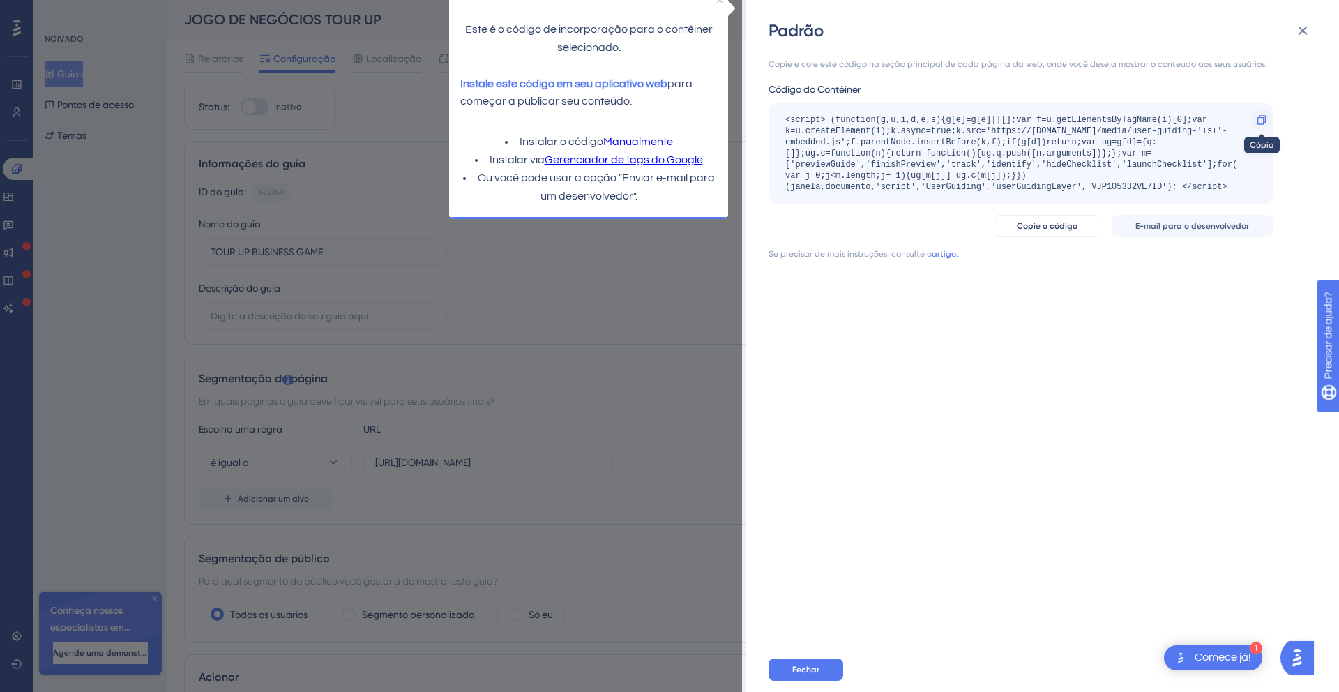
click at [1262, 119] on icon at bounding box center [1261, 119] width 11 height 11
